Goal: Information Seeking & Learning: Check status

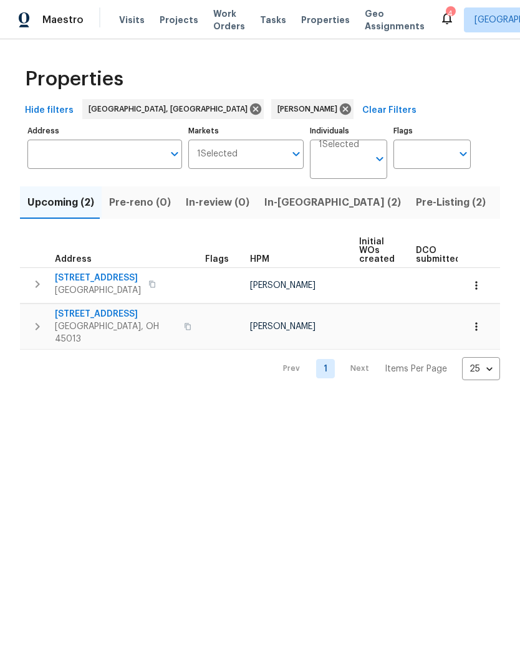
click at [500, 206] on span "Listed (12)" at bounding box center [525, 202] width 51 height 17
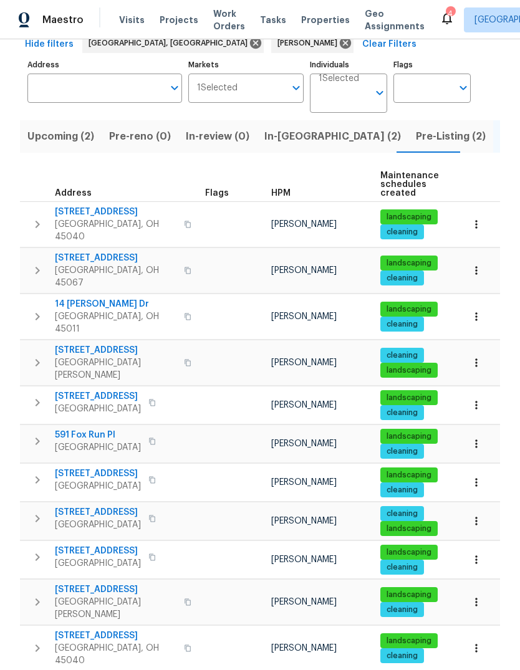
scroll to position [65, 0]
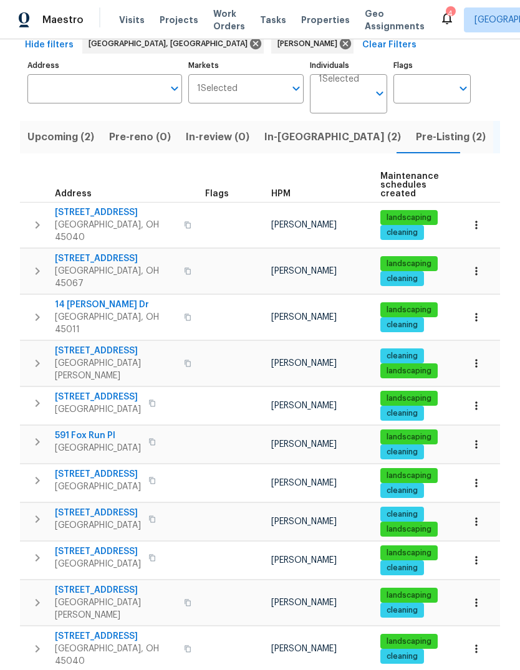
click at [37, 356] on icon "button" at bounding box center [37, 363] width 15 height 15
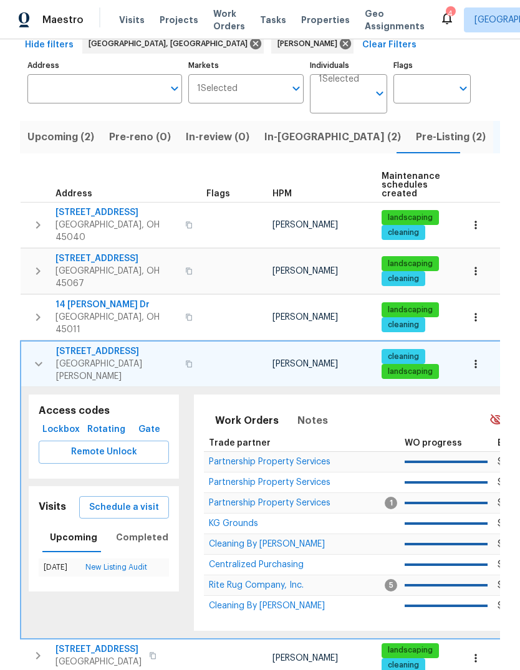
click at [479, 358] on icon "button" at bounding box center [475, 364] width 12 height 12
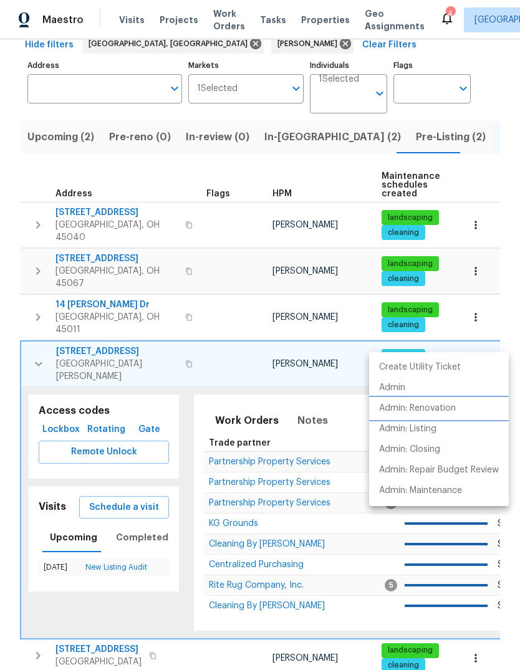
click at [432, 398] on li "Admin: Renovation" at bounding box center [439, 408] width 140 height 21
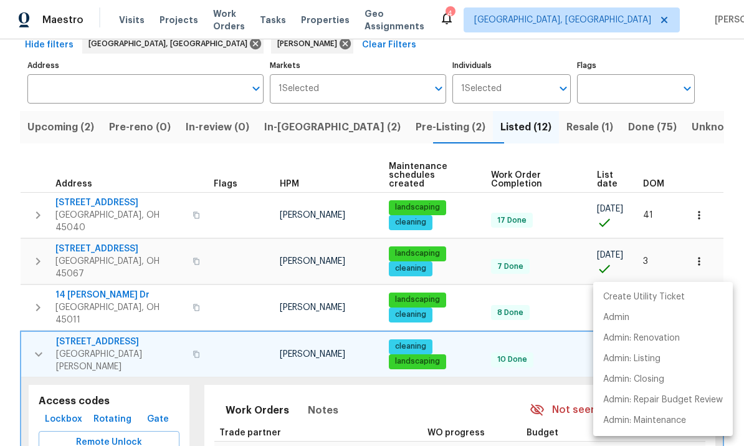
click at [275, 142] on div at bounding box center [372, 223] width 744 height 446
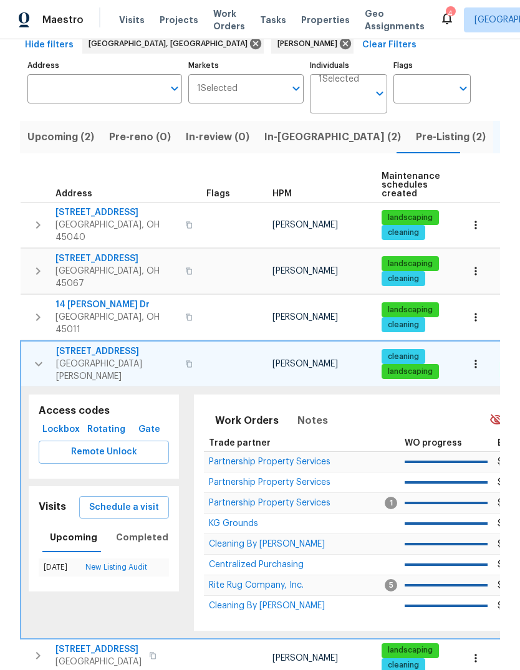
click at [132, 172] on th "Address" at bounding box center [111, 185] width 181 height 34
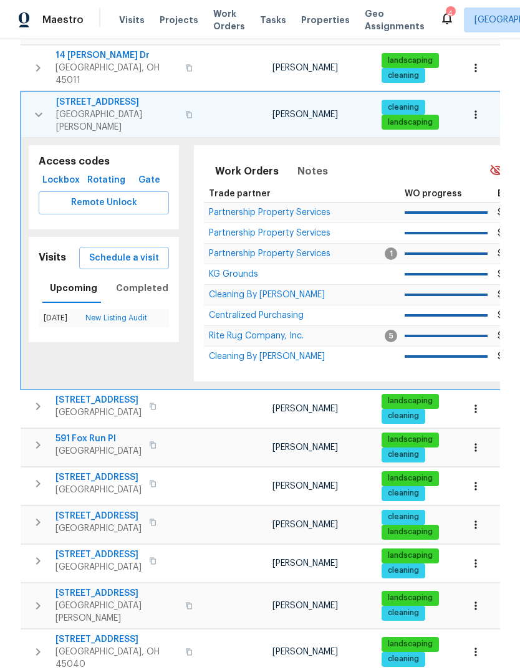
scroll to position [317, 0]
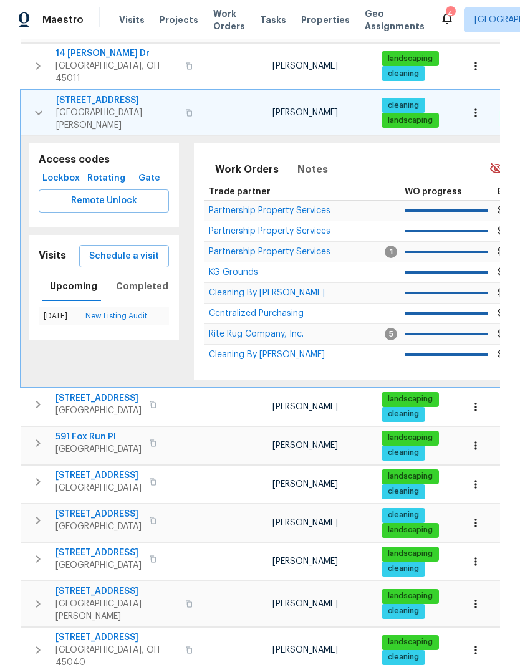
click at [92, 547] on span "8980 Palomar Rd" at bounding box center [98, 553] width 86 height 12
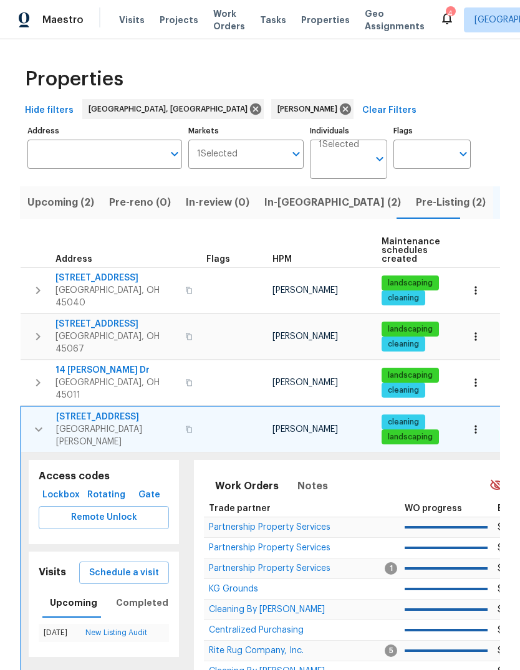
scroll to position [0, 0]
click at [58, 208] on span "Upcoming (2)" at bounding box center [60, 202] width 67 height 17
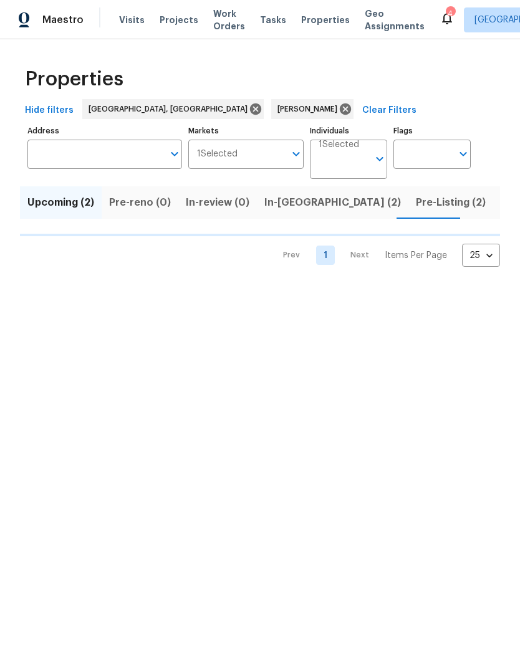
click at [158, 196] on span "Pre-reno (0)" at bounding box center [140, 202] width 62 height 17
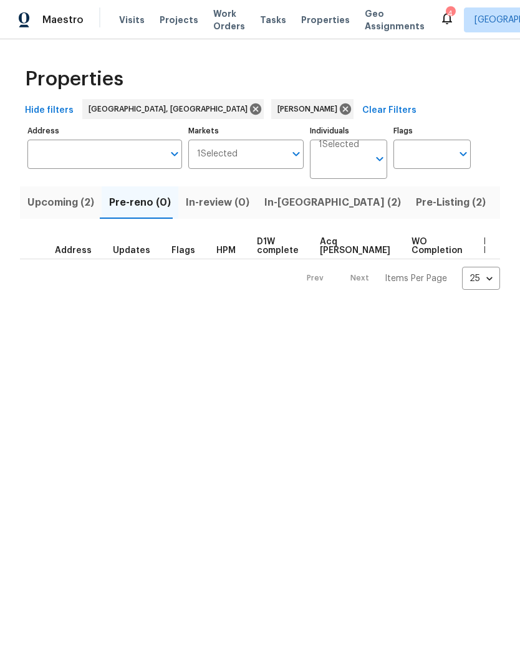
click at [214, 202] on span "In-review (0)" at bounding box center [218, 202] width 64 height 17
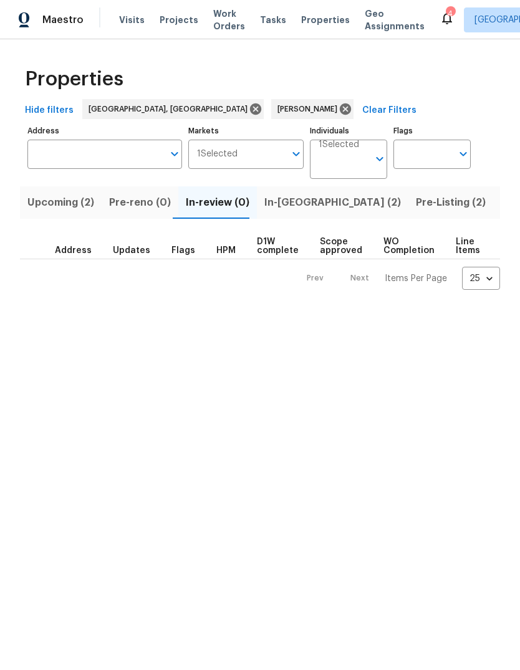
click at [285, 200] on span "In-reno (2)" at bounding box center [332, 202] width 136 height 17
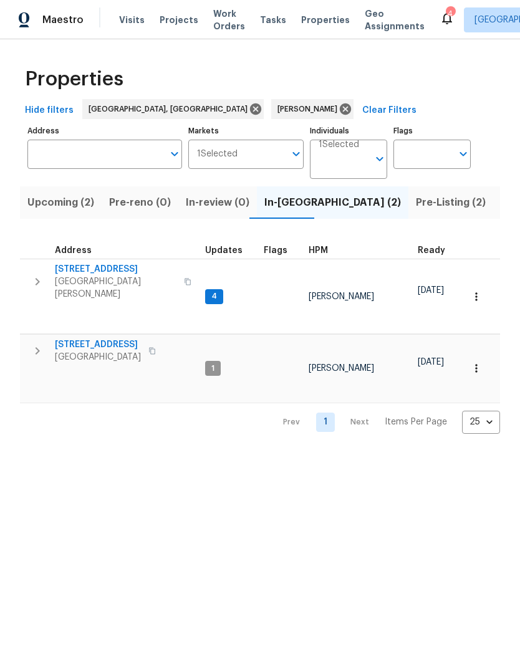
click at [77, 351] on span "Maineville, OH 45039" at bounding box center [98, 357] width 86 height 12
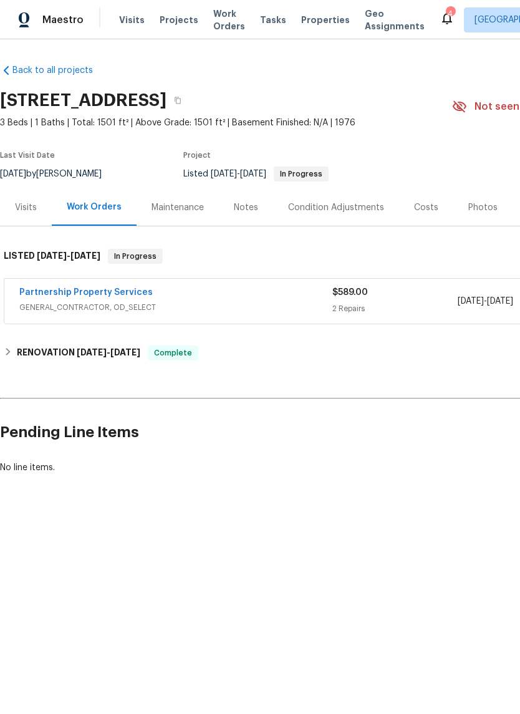
click at [103, 288] on link "Partnership Property Services" at bounding box center [85, 292] width 133 height 9
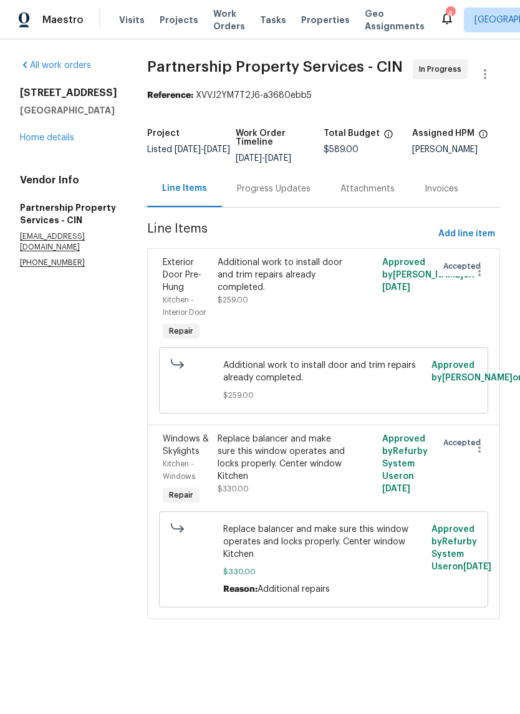
click at [310, 195] on div "Progress Updates" at bounding box center [274, 189] width 74 height 12
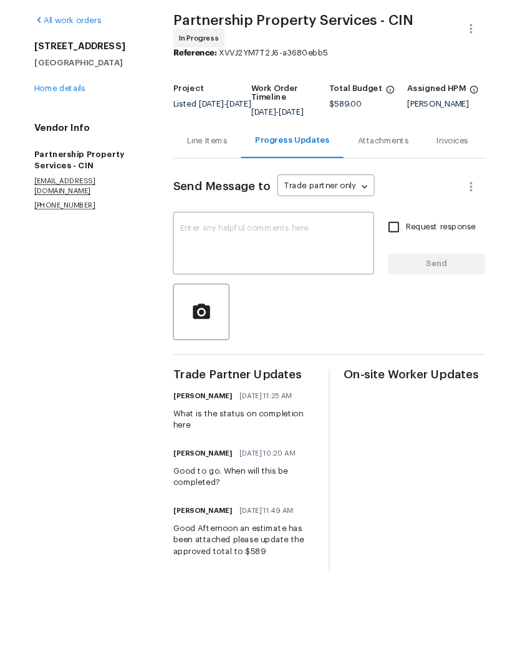
scroll to position [47, 0]
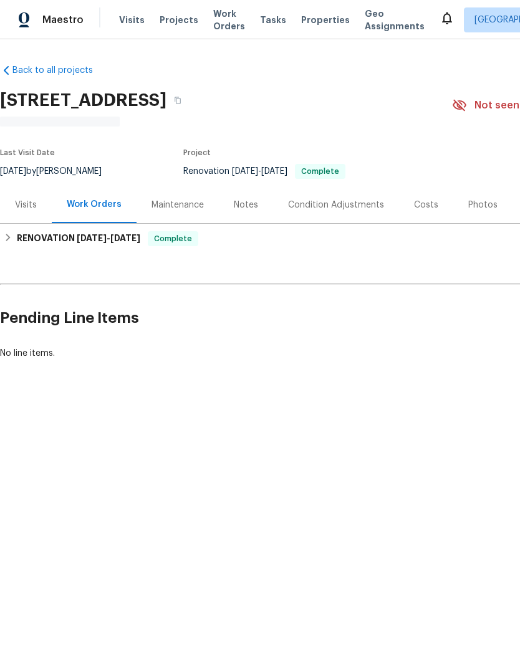
click at [31, 195] on div "Visits" at bounding box center [26, 204] width 52 height 37
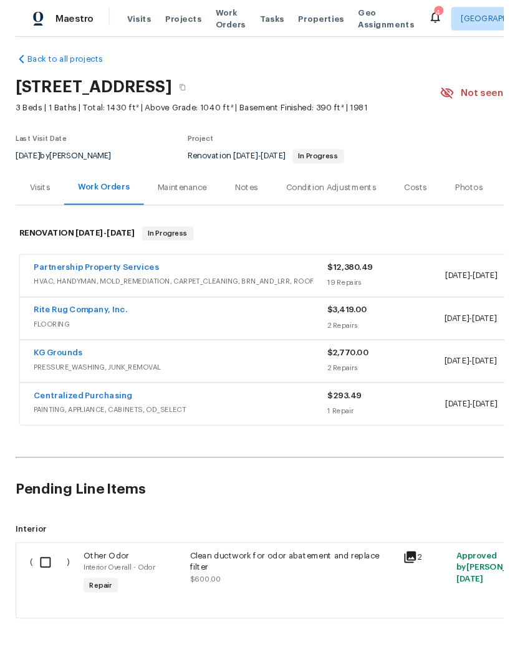
scroll to position [7, 0]
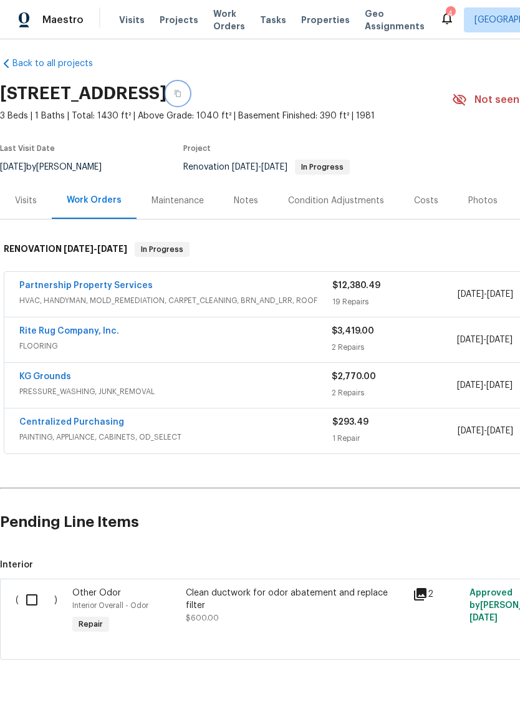
click at [189, 103] on button "button" at bounding box center [177, 93] width 22 height 22
